Goal: Task Accomplishment & Management: Manage account settings

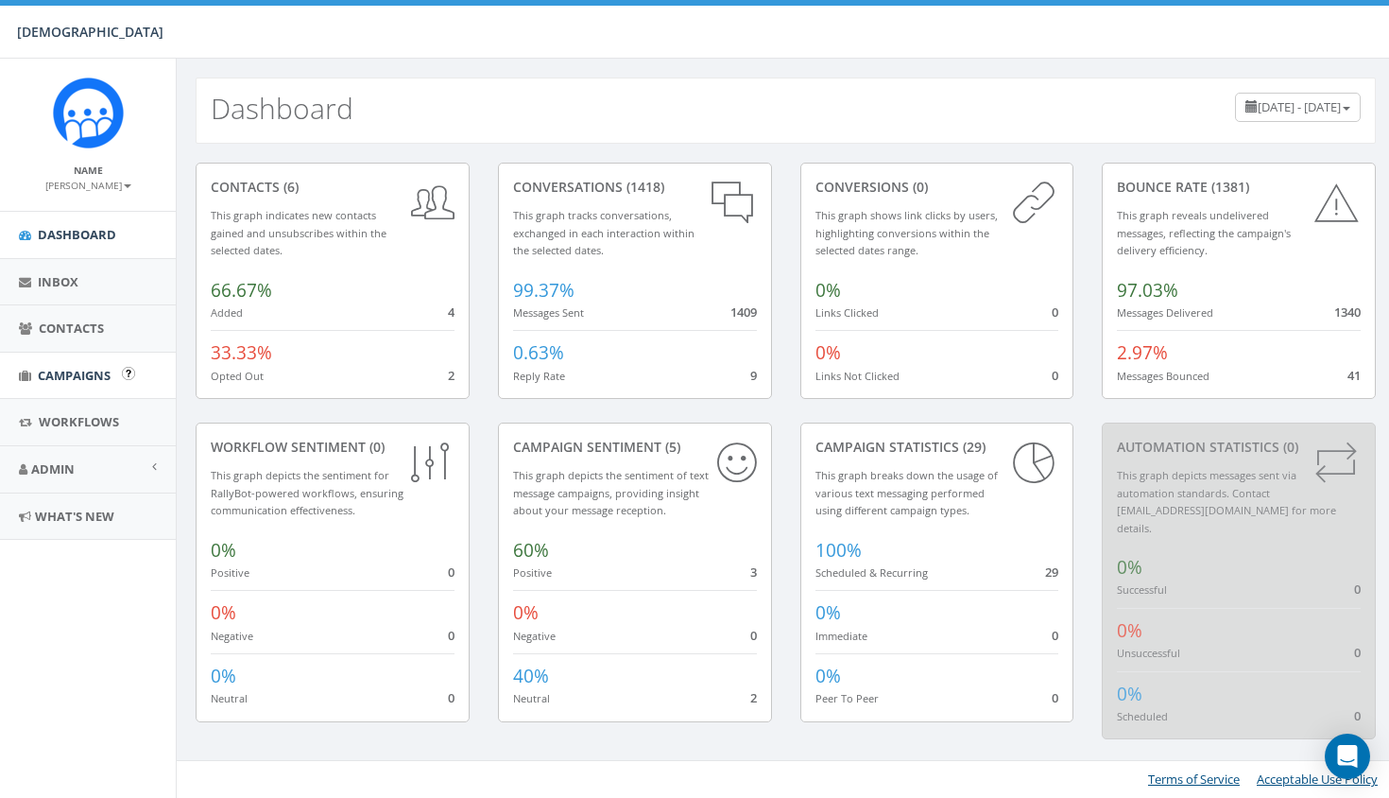
click at [61, 371] on span "Campaigns" at bounding box center [74, 375] width 73 height 17
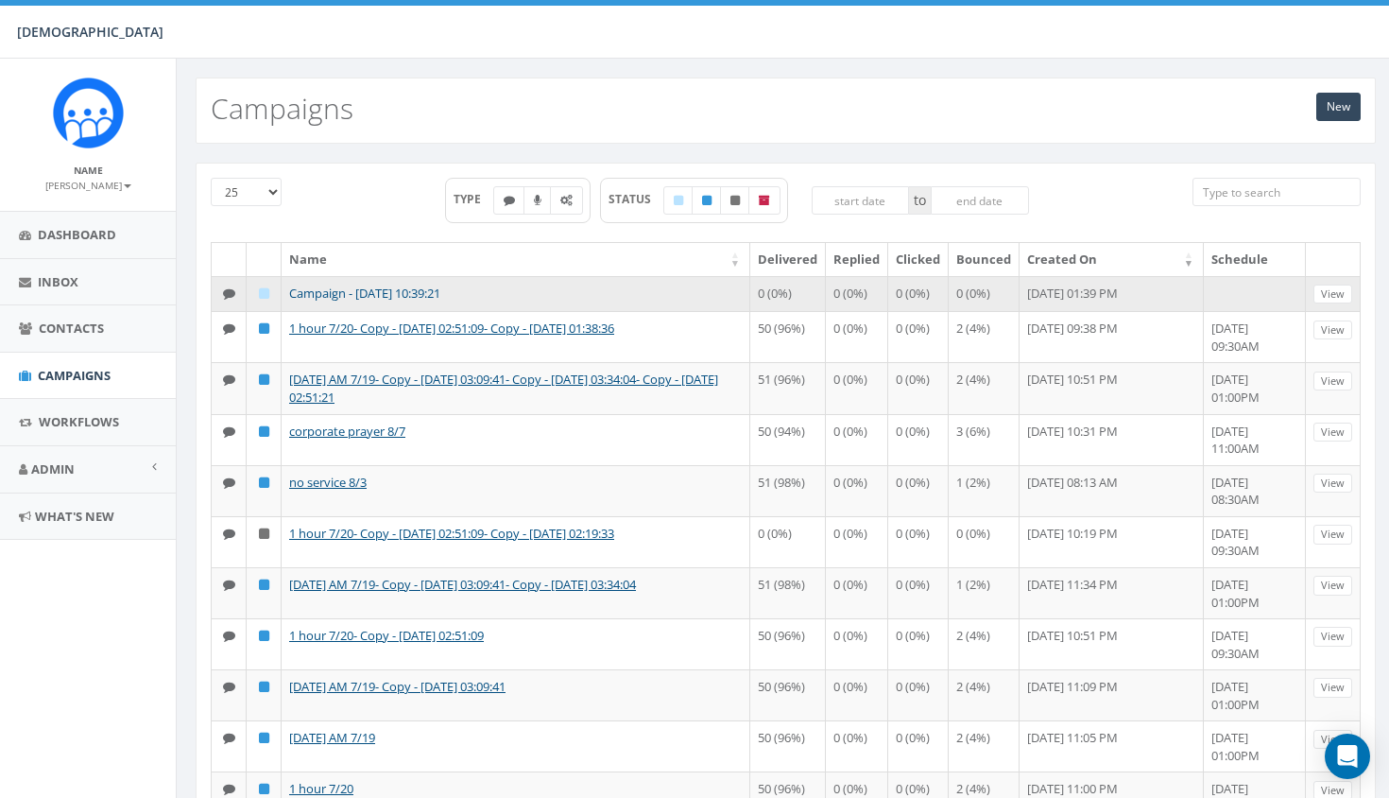
click at [312, 295] on link "Campaign - [DATE] 10:39:21" at bounding box center [364, 292] width 151 height 17
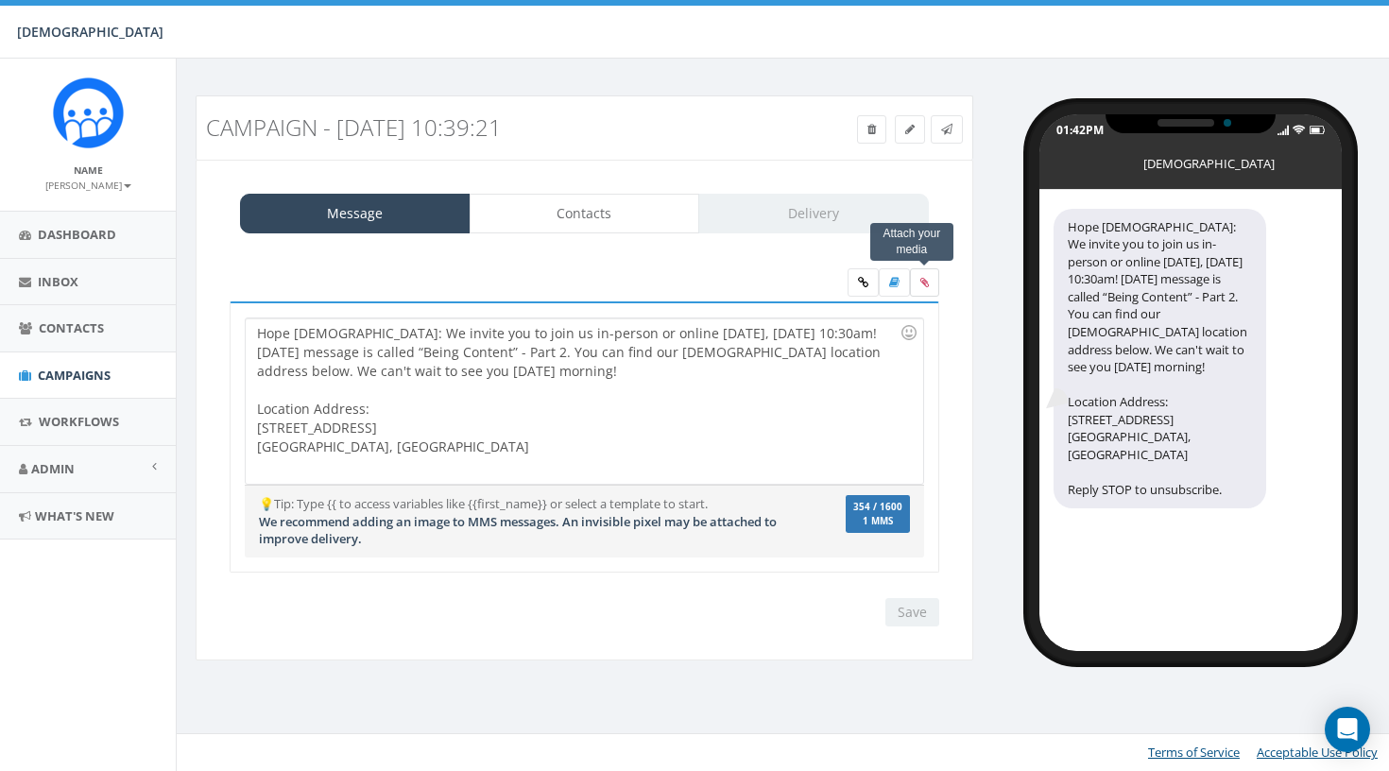
click at [917, 281] on label at bounding box center [924, 282] width 29 height 28
click at [0, 0] on input "file" at bounding box center [0, 0] width 0 height 0
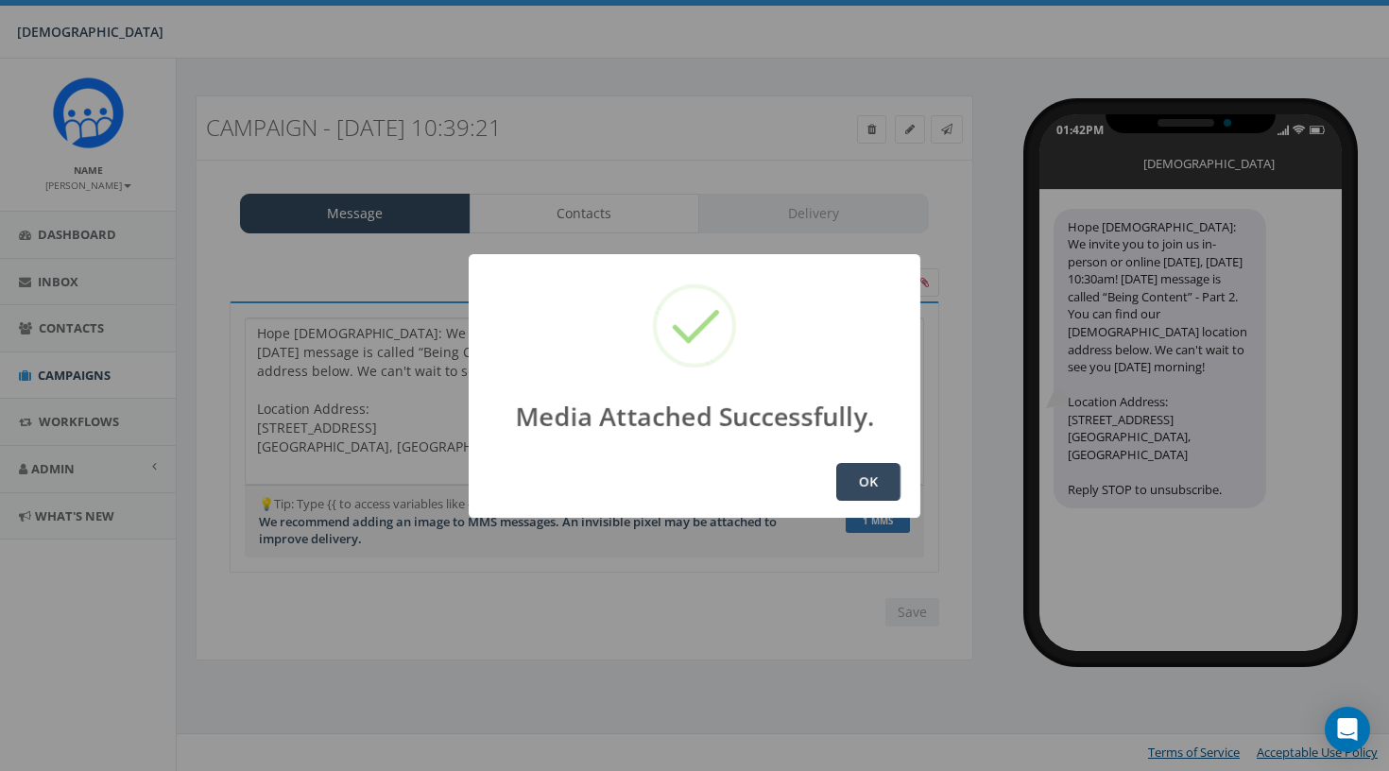
click at [848, 490] on button "OK" at bounding box center [868, 482] width 64 height 38
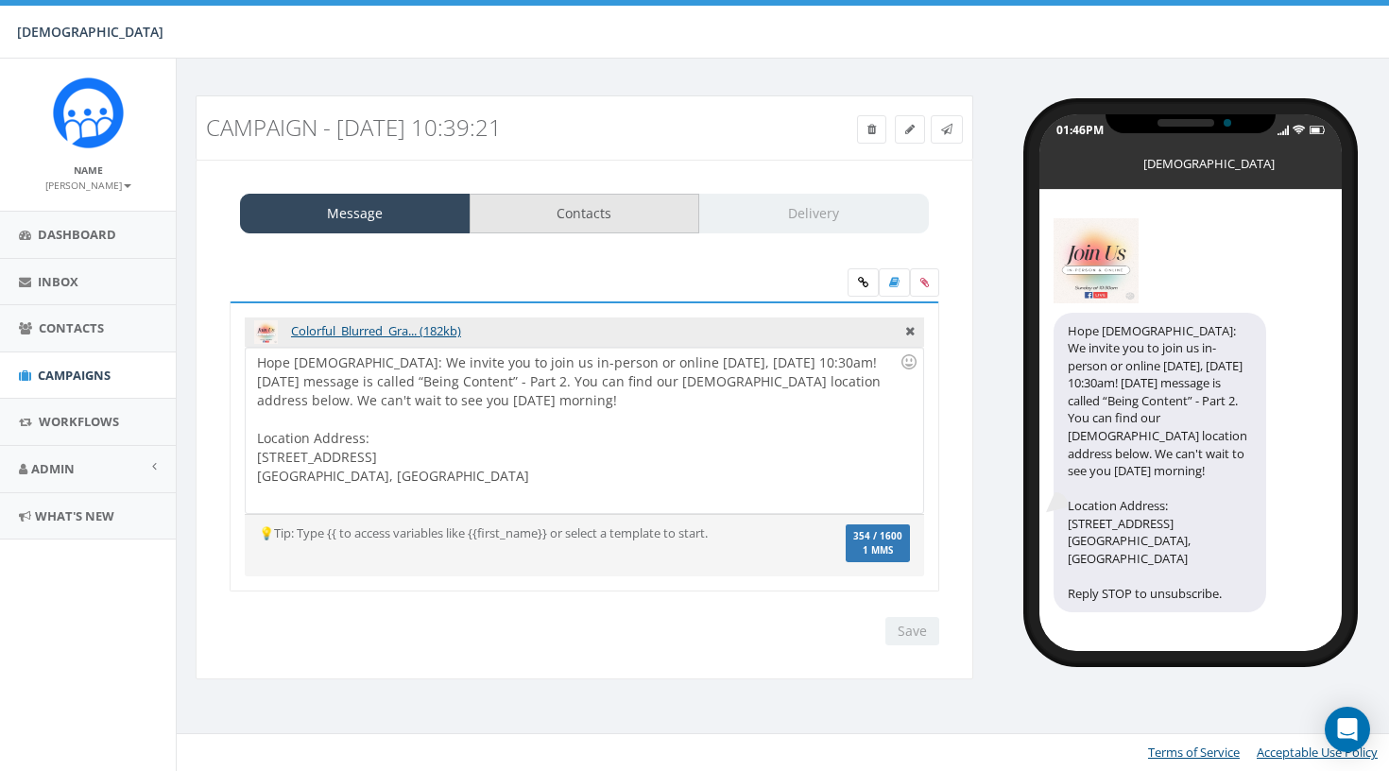
click at [553, 222] on link "Contacts" at bounding box center [585, 214] width 231 height 40
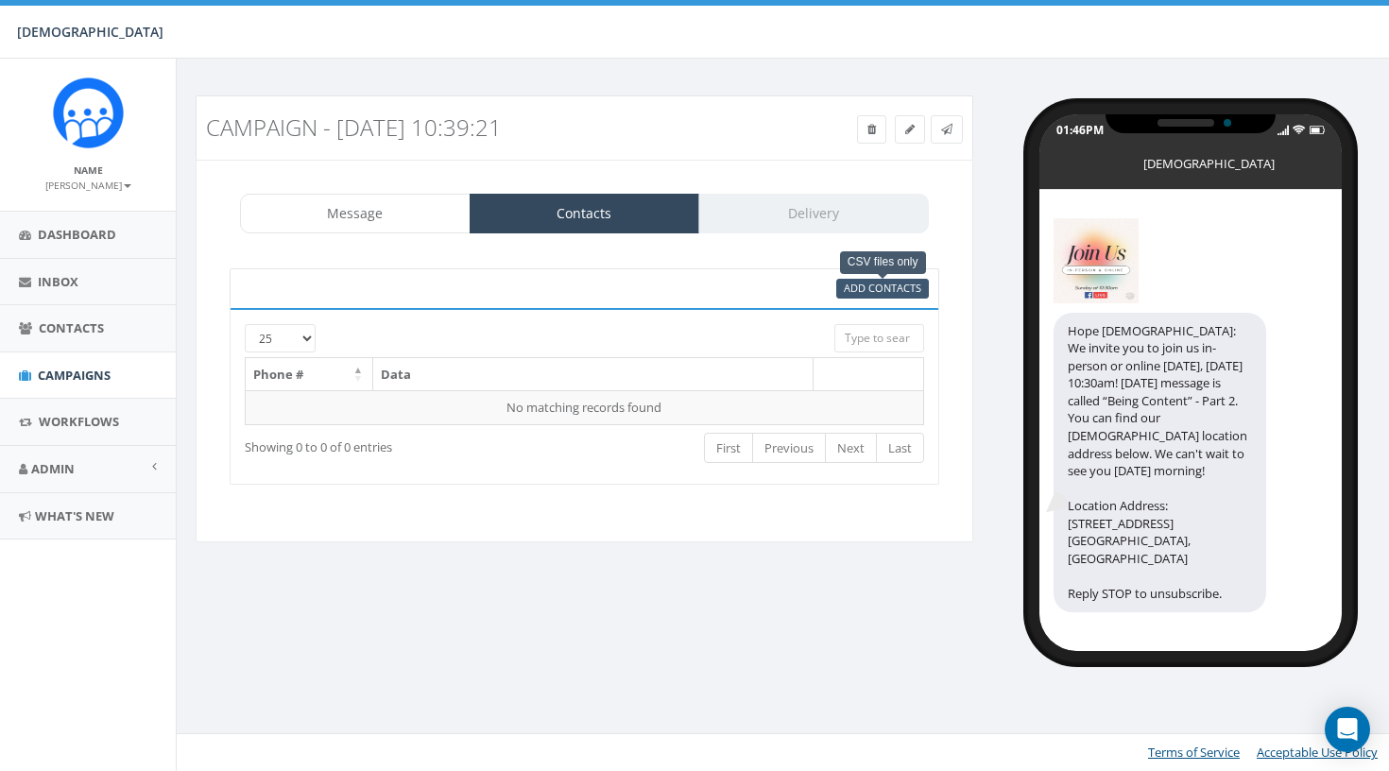
click at [901, 284] on span "Add Contacts" at bounding box center [882, 288] width 77 height 14
select select
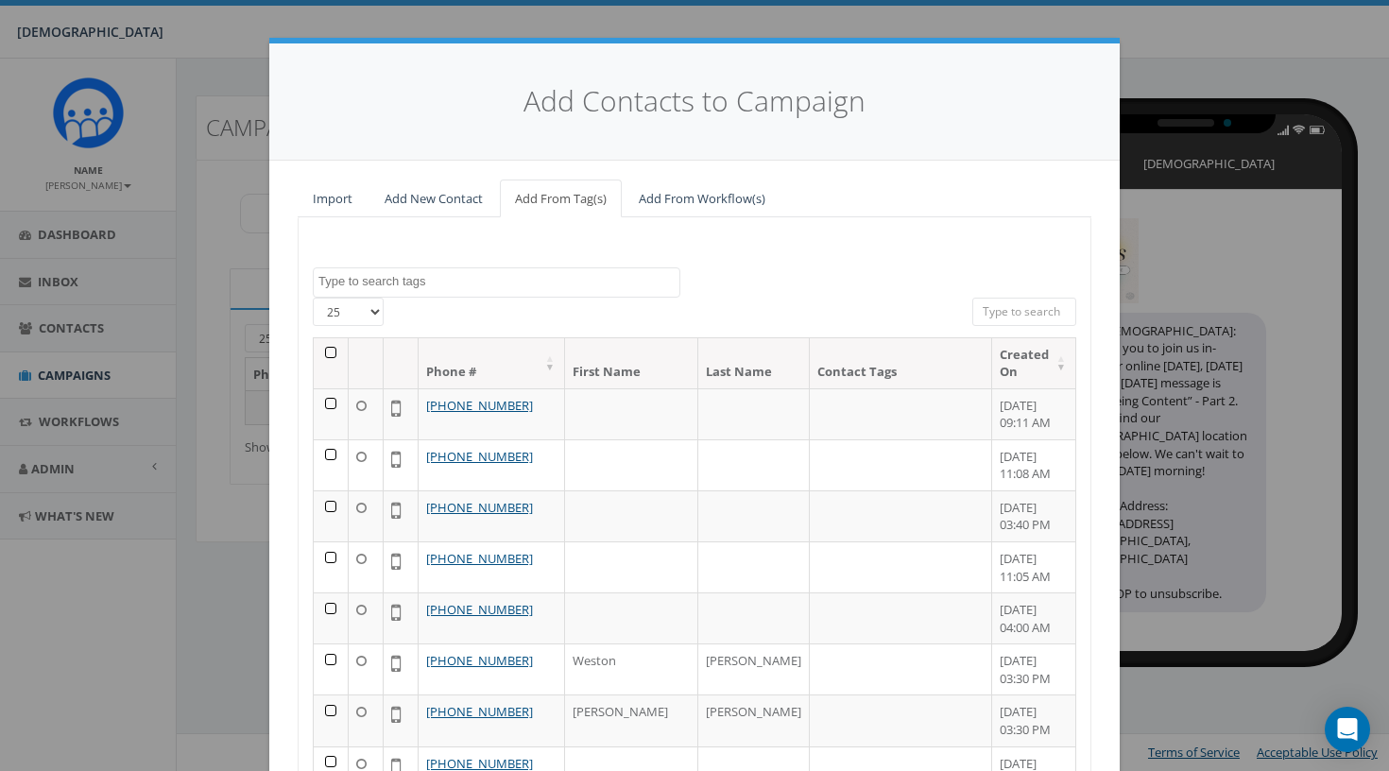
click at [334, 352] on th at bounding box center [331, 363] width 35 height 50
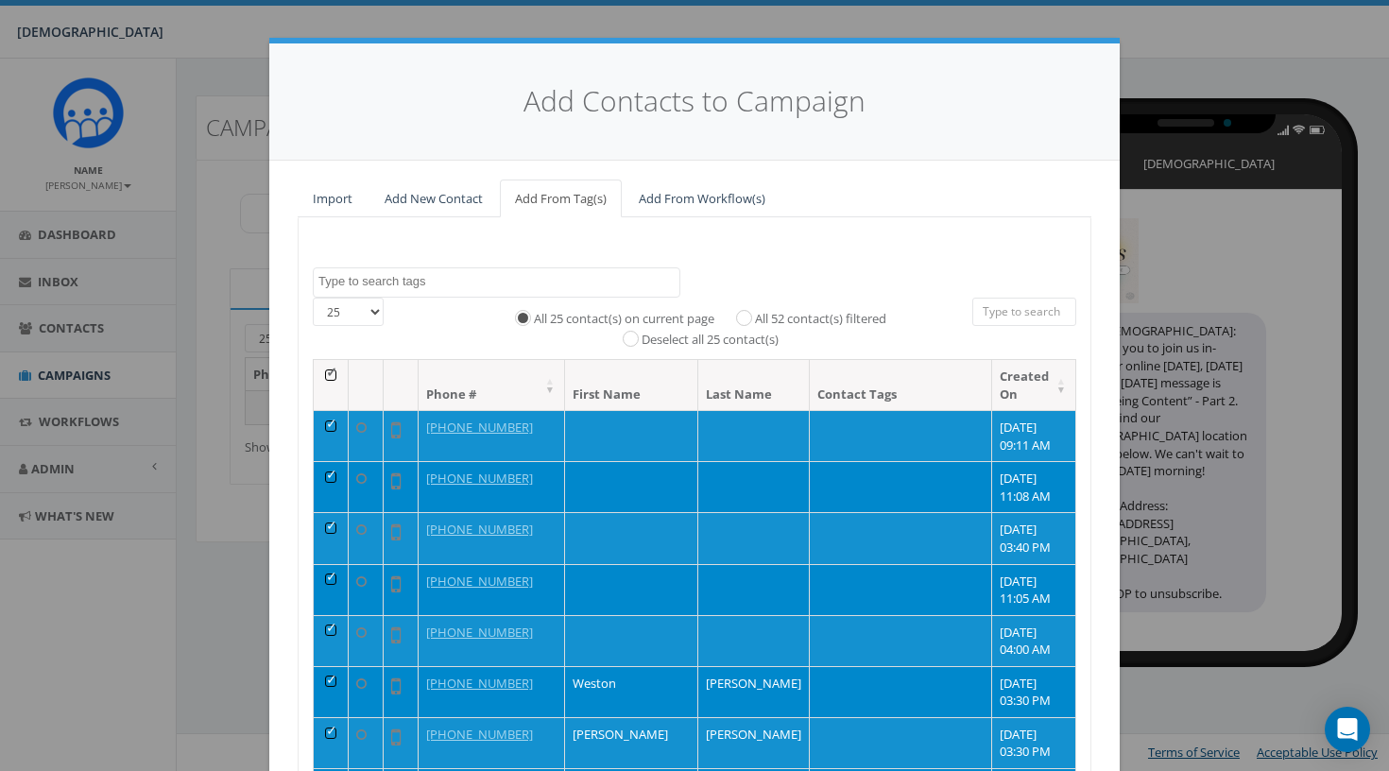
click at [756, 313] on label "All 52 contact(s) filtered" at bounding box center [820, 319] width 131 height 19
click at [755, 313] on input "All 52 contact(s) filtered" at bounding box center [749, 317] width 12 height 12
radio input "true"
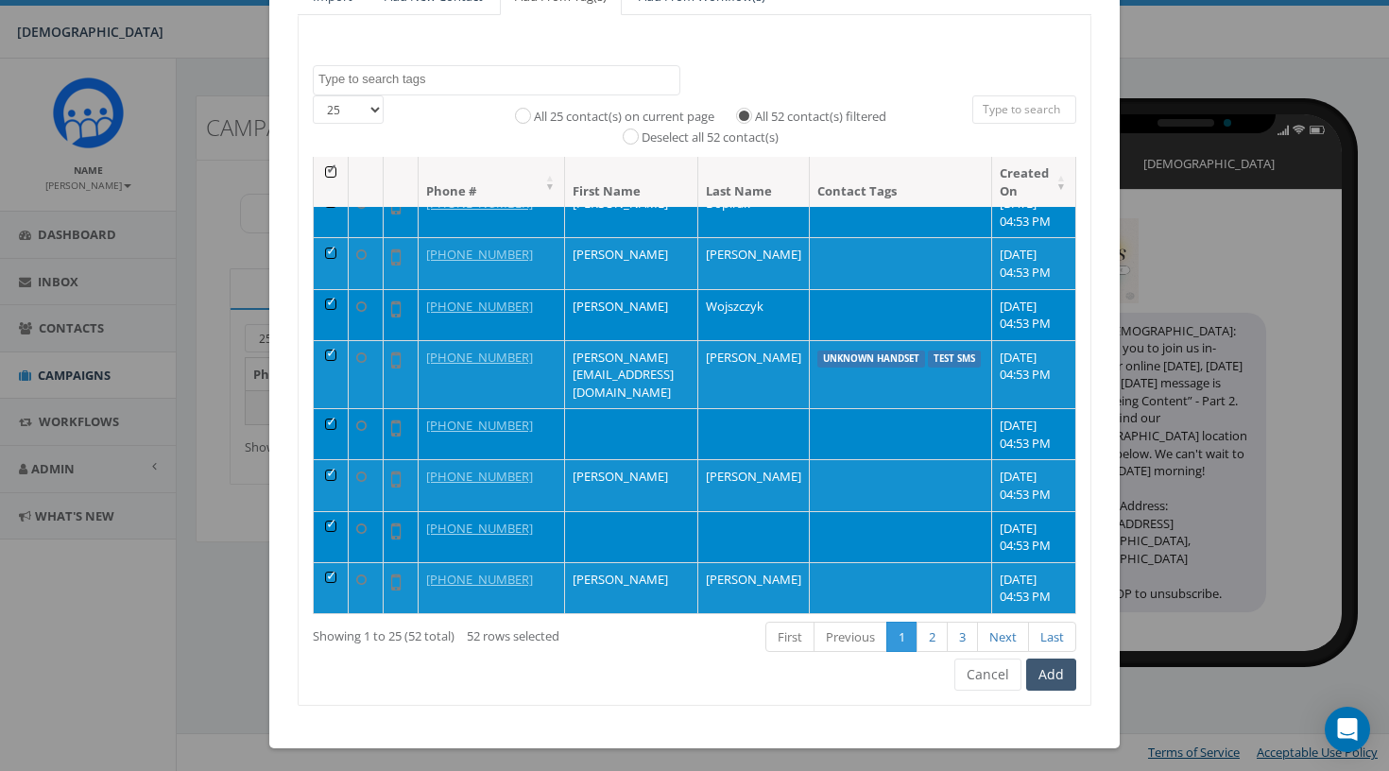
scroll to position [201, 0]
click at [1053, 660] on button "Add" at bounding box center [1051, 676] width 50 height 32
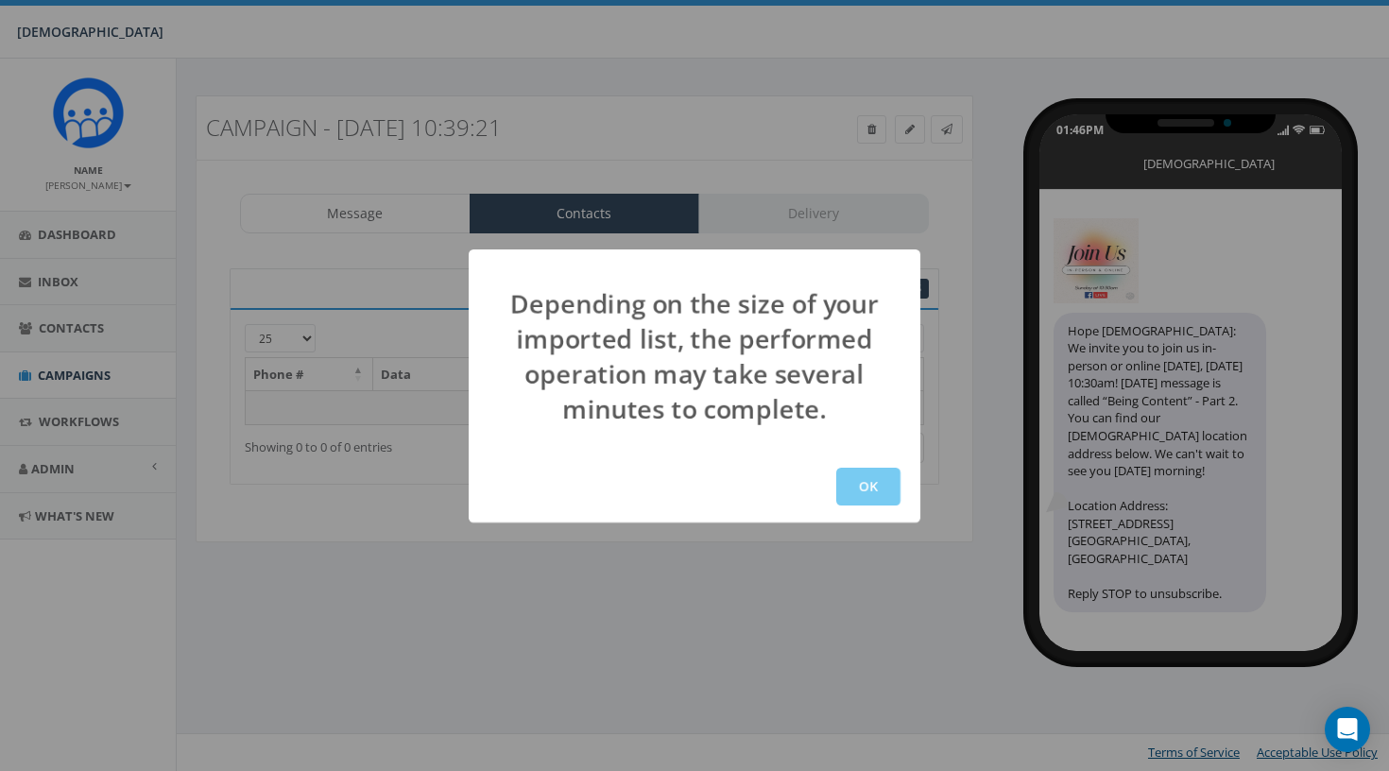
click at [892, 494] on button "OK" at bounding box center [868, 487] width 64 height 38
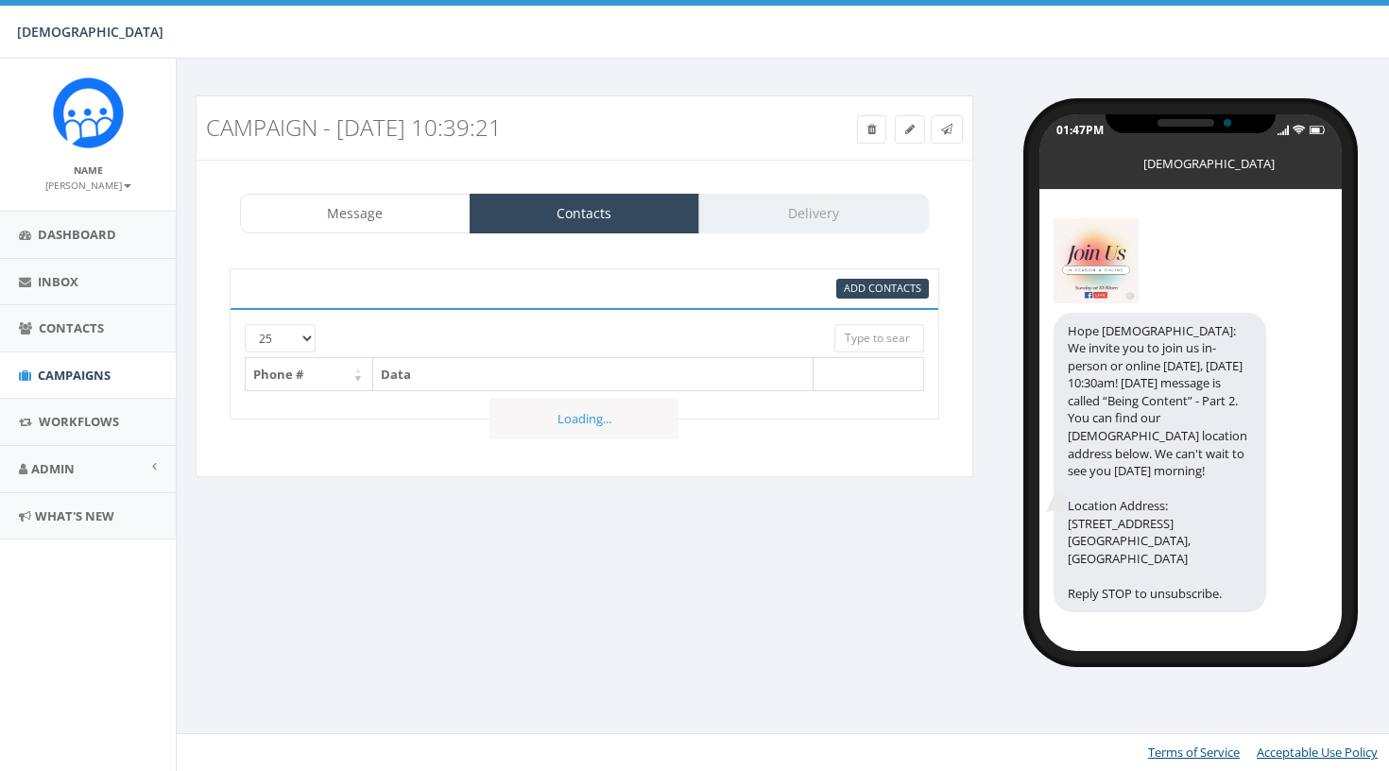
select select
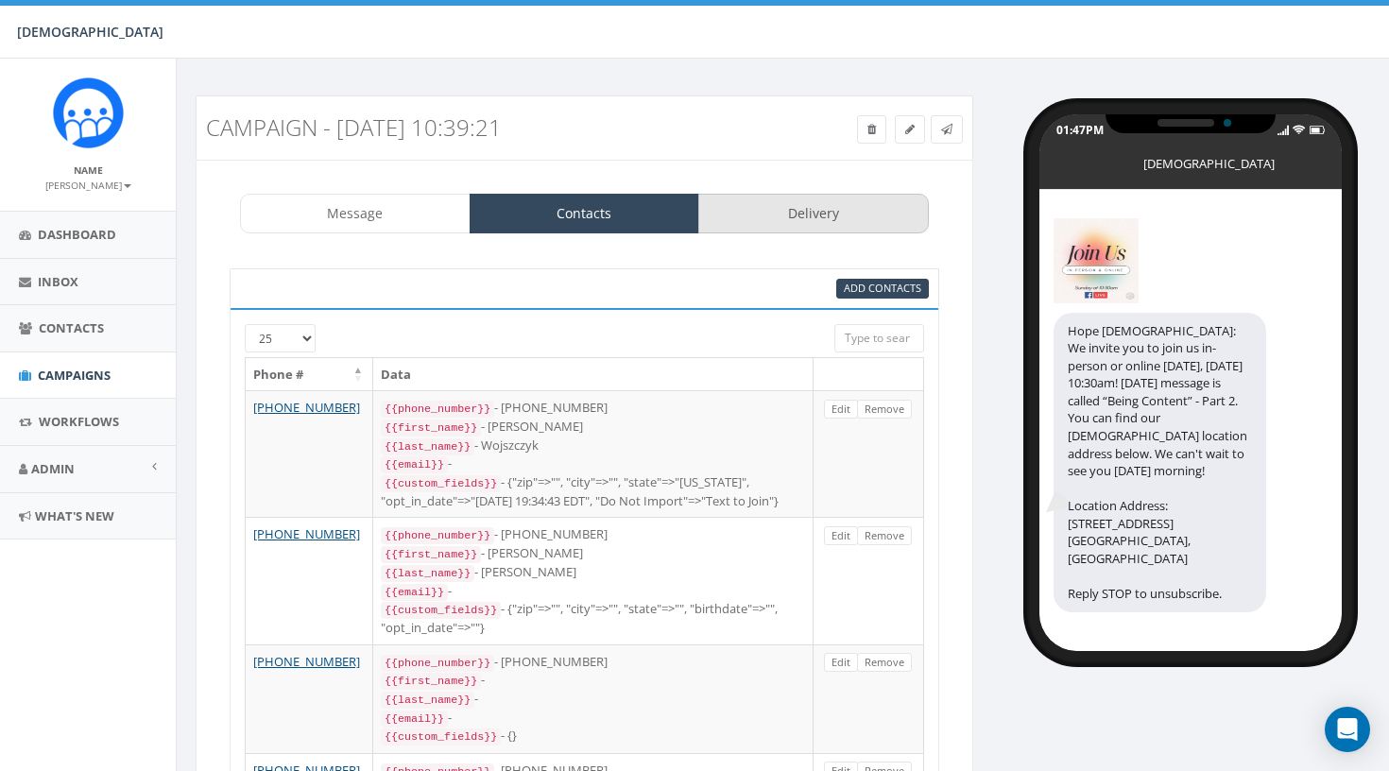
click at [797, 216] on link "Delivery" at bounding box center [813, 214] width 231 height 40
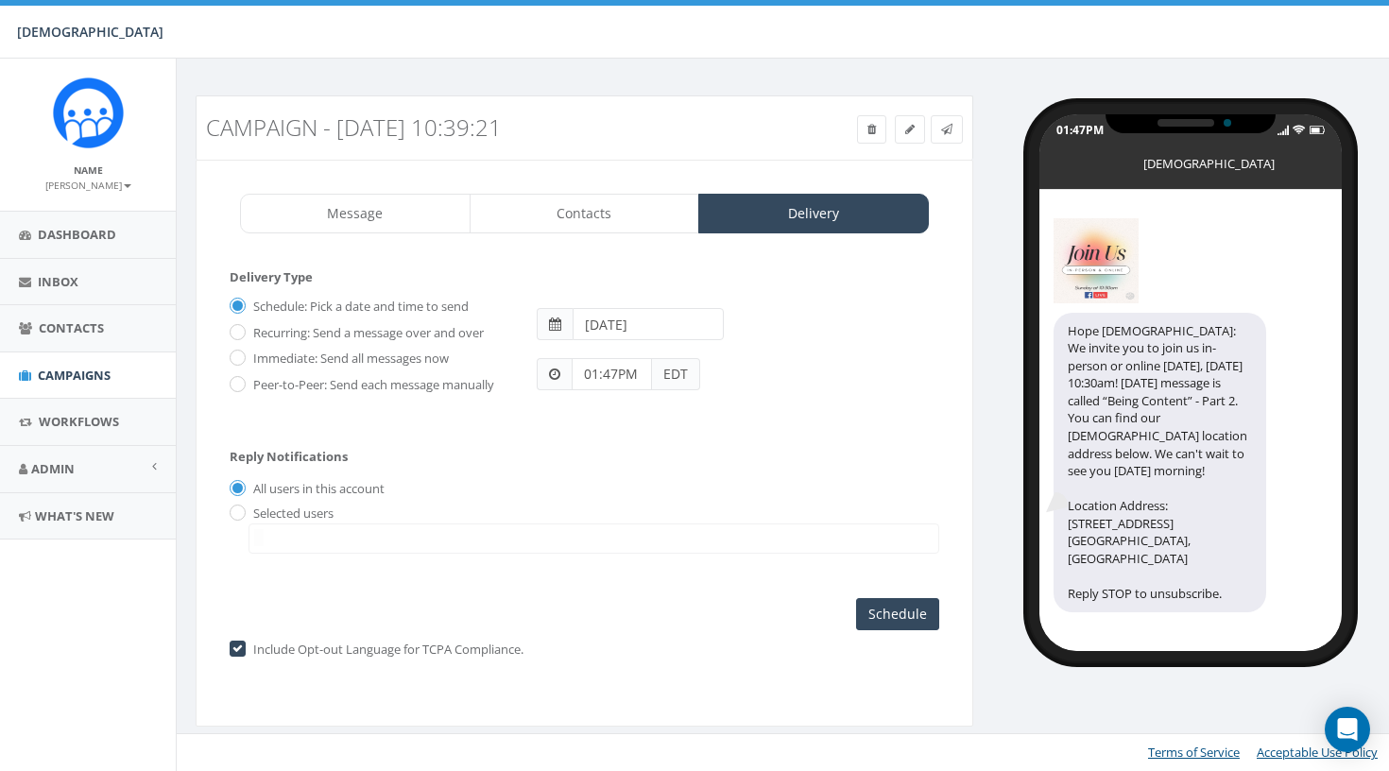
click at [290, 366] on label "Immediate: Send all messages now" at bounding box center [349, 359] width 200 height 19
click at [242, 366] on input "Immediate: Send all messages now" at bounding box center [236, 359] width 12 height 12
radio input "true"
click at [882, 606] on input "Send Now" at bounding box center [894, 614] width 89 height 32
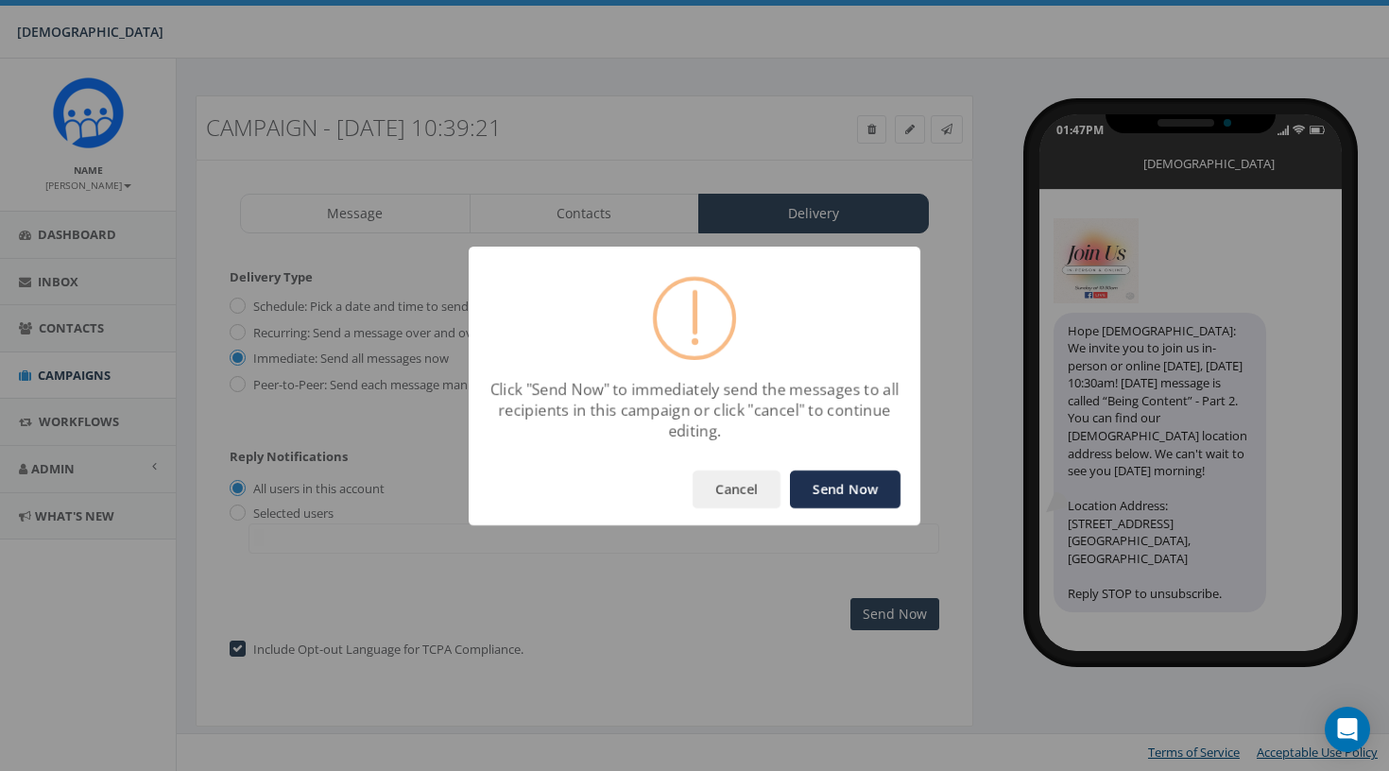
click at [843, 496] on button "Send Now" at bounding box center [845, 490] width 111 height 38
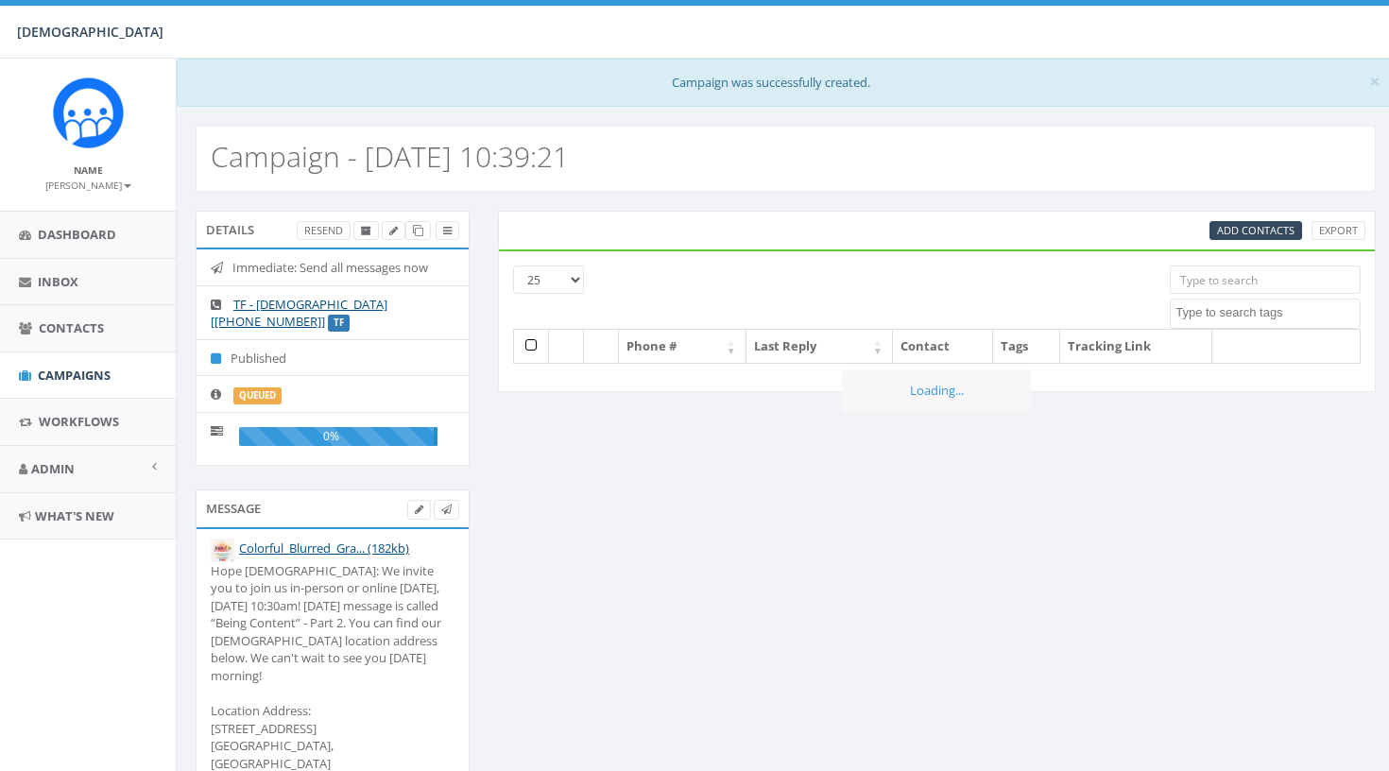
select select
